Goal: Transaction & Acquisition: Purchase product/service

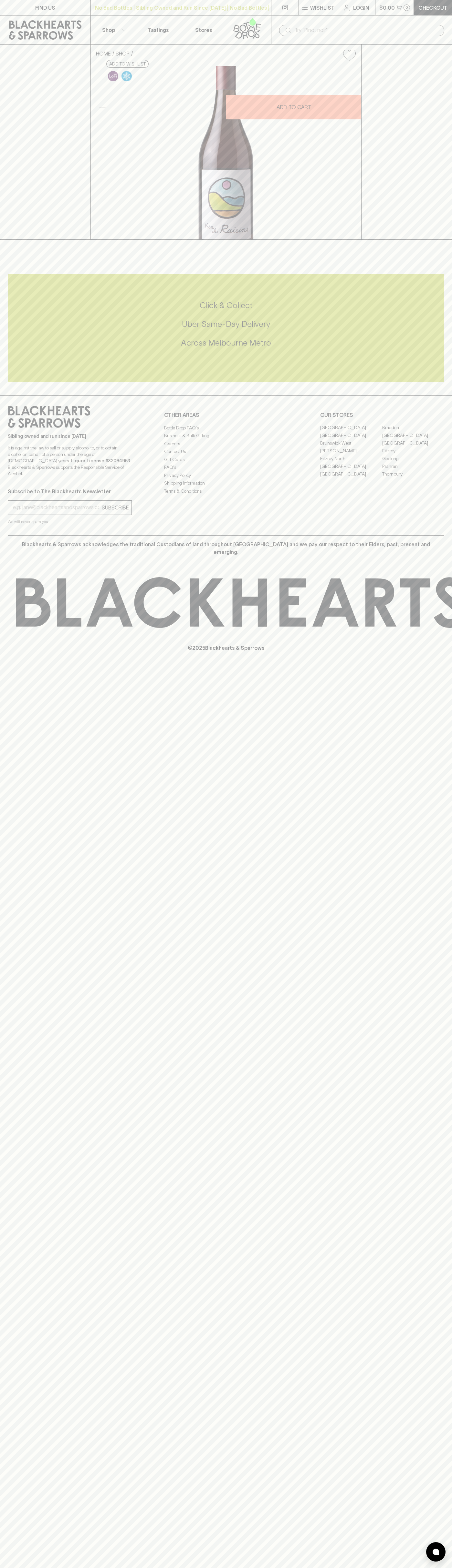
click at [118, 13] on div "| No Bad Bottles | Sibling Owned and Run Since 2006 | No Bad Bottles | Sibling …" at bounding box center [180, 7] width 181 height 15
click at [421, 240] on div "HOME SHOP Les Fruits Voix des Raisins Shiraz Cinsault Rose 2023 $39.00 Add to w…" at bounding box center [226, 142] width 452 height 195
click at [123, 1567] on html "FIND US | No Bad Bottles | Sibling Owned and Run Since 2006 | No Bad Bottles | …" at bounding box center [226, 784] width 452 height 1568
click at [28, 813] on div "FIND US | No Bad Bottles | Sibling Owned and Run Since 2006 | No Bad Bottles | …" at bounding box center [226, 784] width 452 height 1568
